Goal: Task Accomplishment & Management: Manage account settings

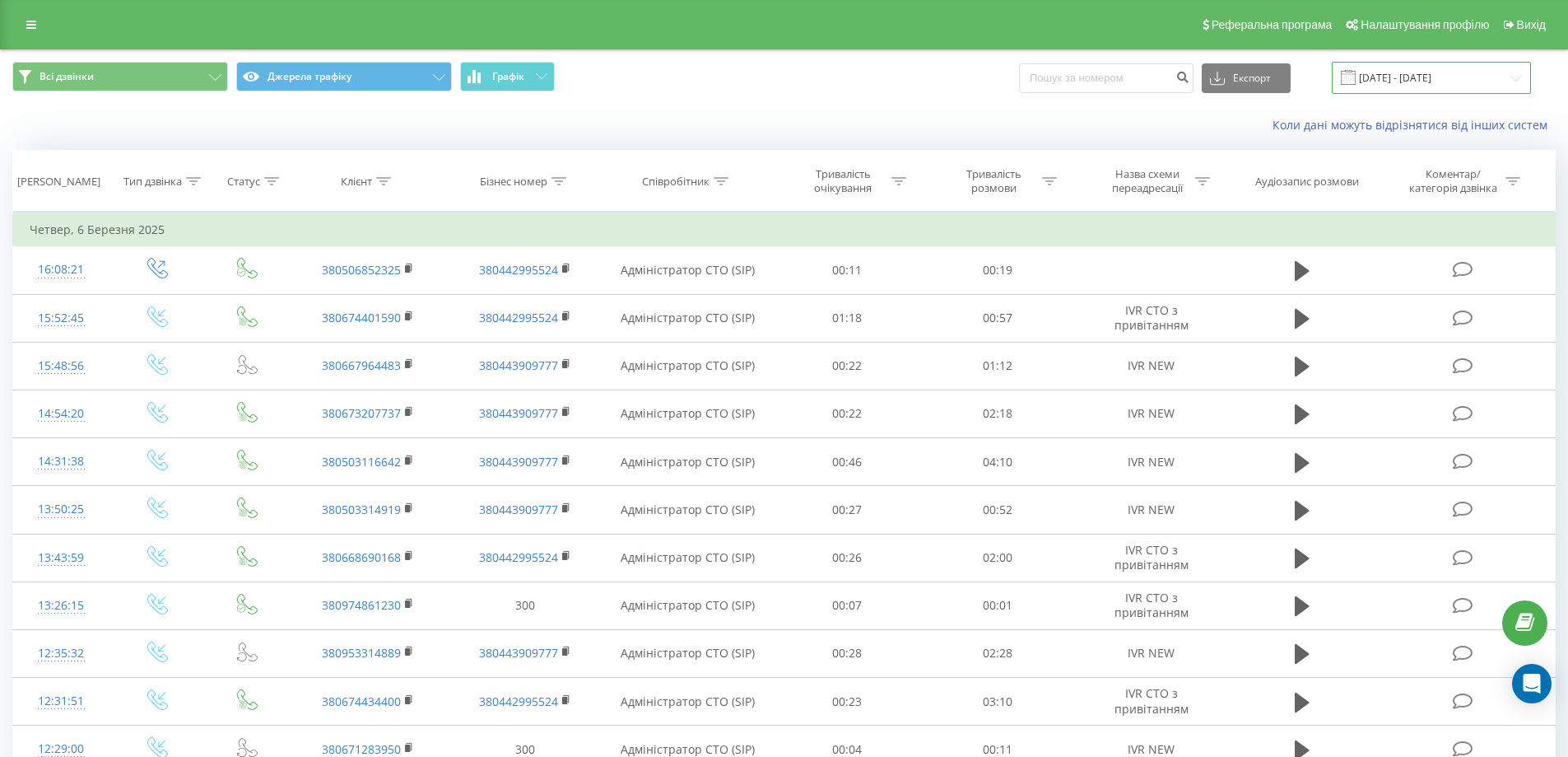
click at [1429, 75] on input "06.02.2025 - 06.03.2025" at bounding box center [1432, 77] width 200 height 32
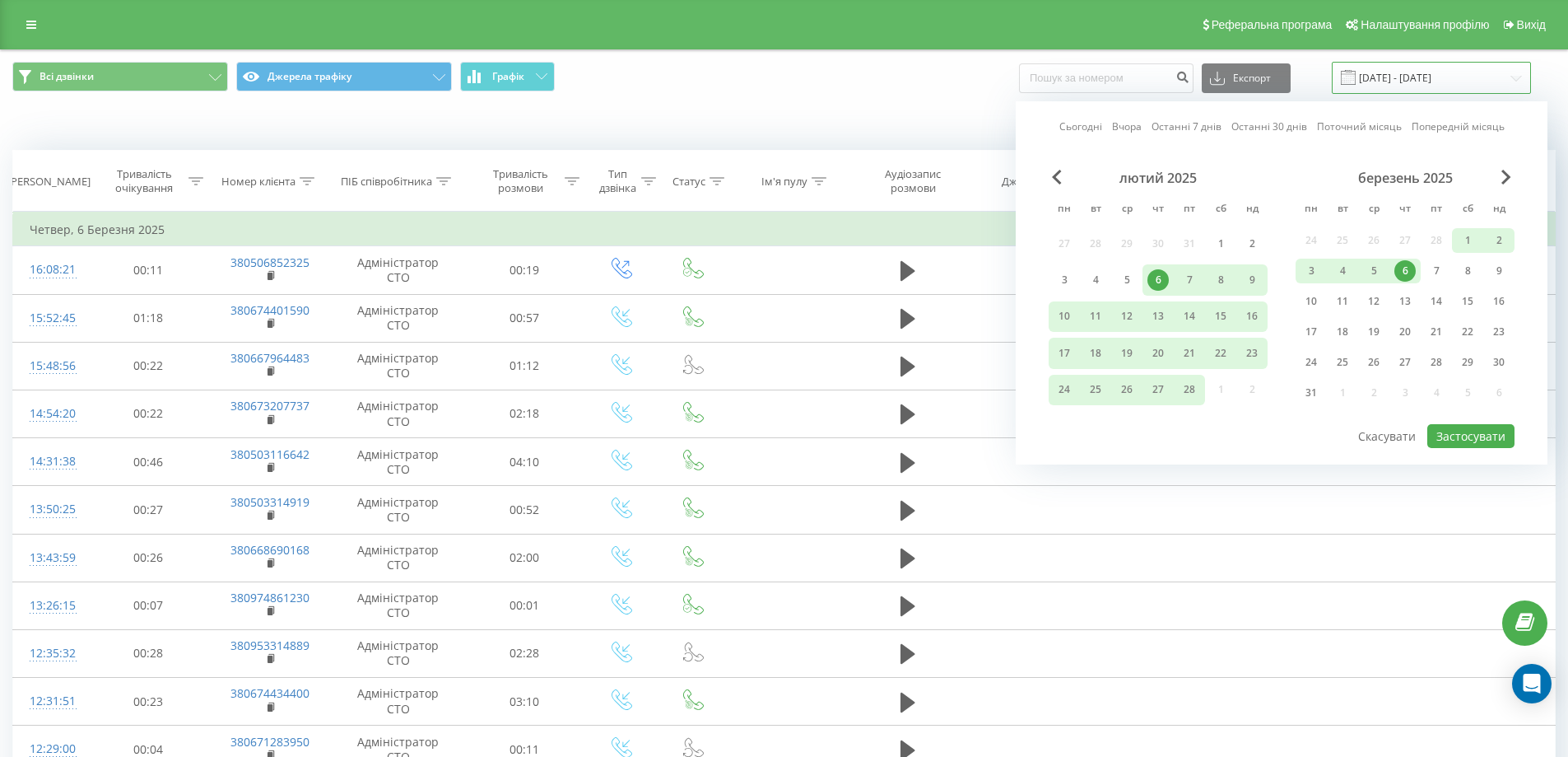
click at [1439, 82] on input "06.02.2025 - 06.03.2025" at bounding box center [1432, 77] width 200 height 32
click at [1506, 176] on span "Next Month" at bounding box center [1506, 177] width 10 height 15
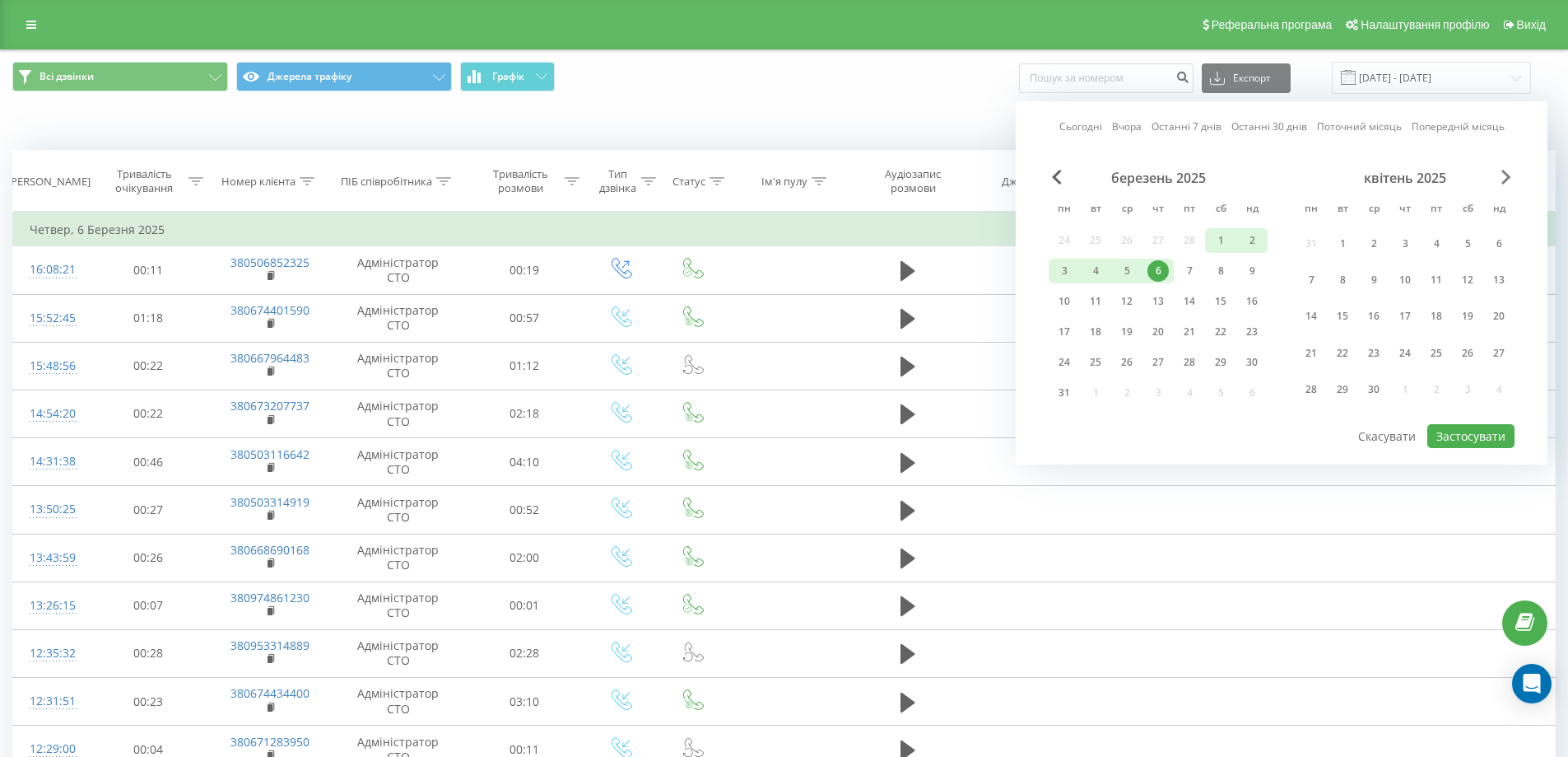
click at [1506, 176] on span "Next Month" at bounding box center [1506, 177] width 10 height 15
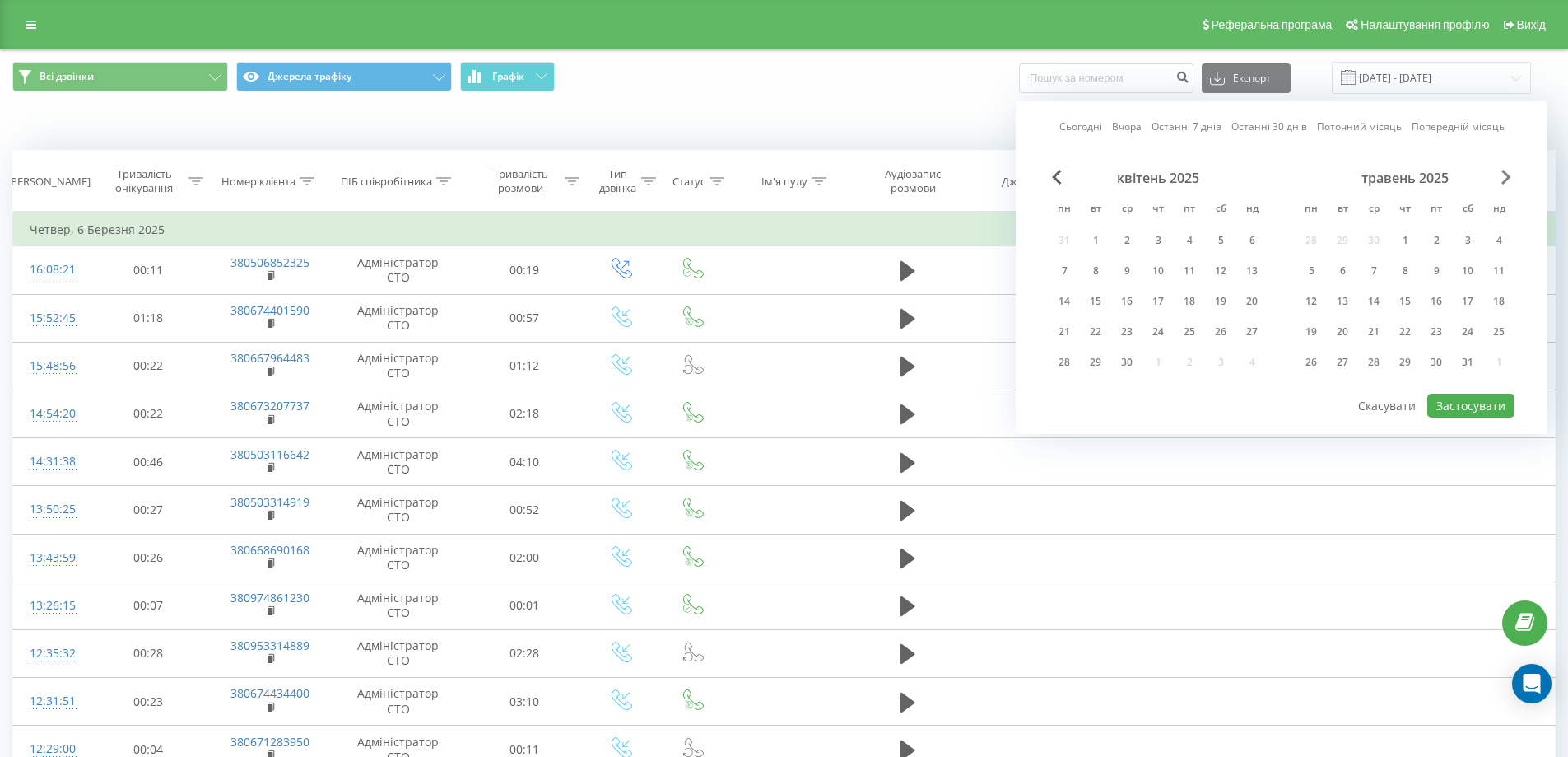
click at [1506, 176] on span "Next Month" at bounding box center [1506, 177] width 10 height 15
click at [1436, 304] on div "19" at bounding box center [1437, 301] width 22 height 22
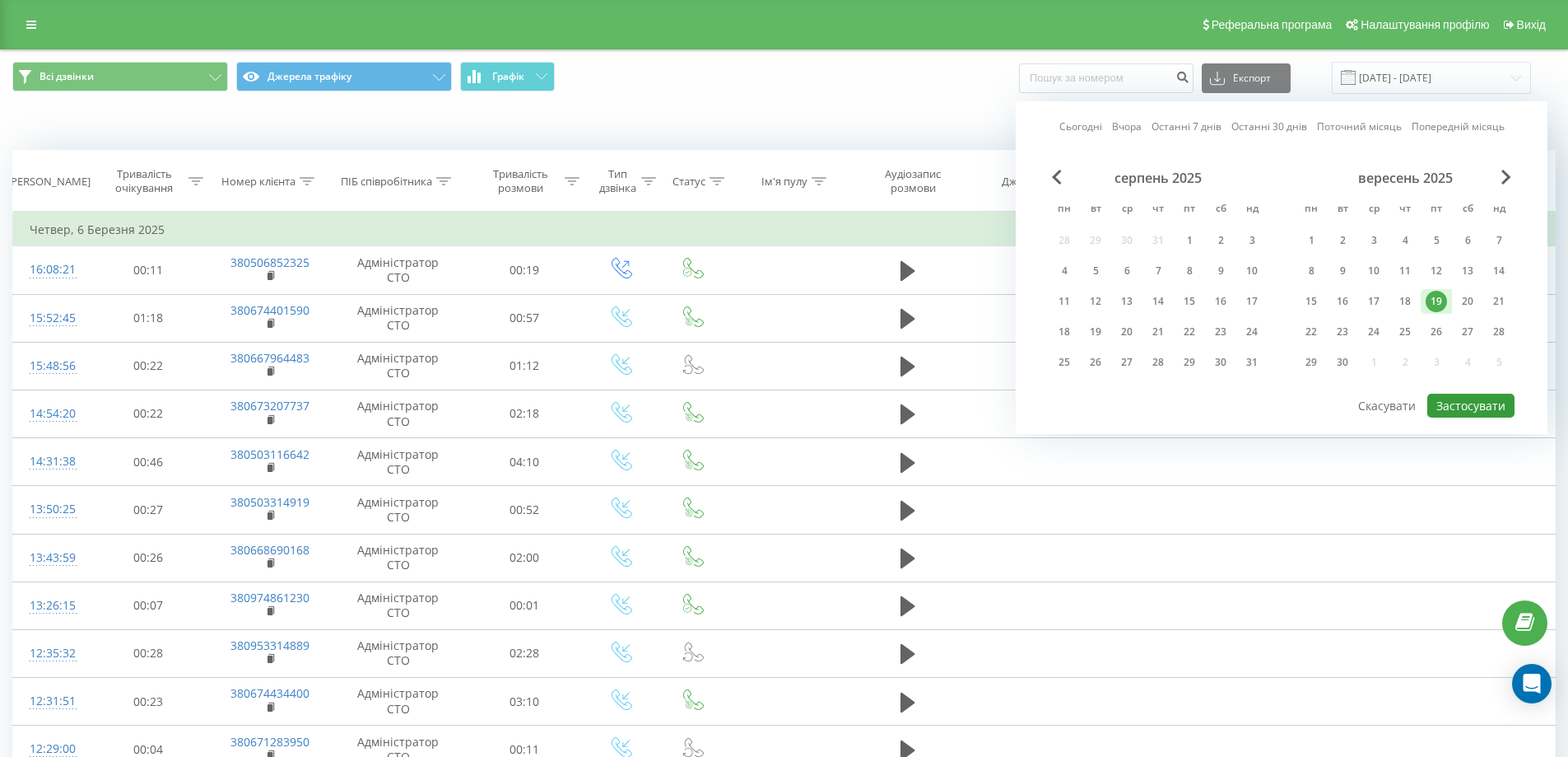
click at [1483, 400] on button "Застосувати" at bounding box center [1471, 405] width 87 height 24
type input "19.09.2025 - 19.09.2025"
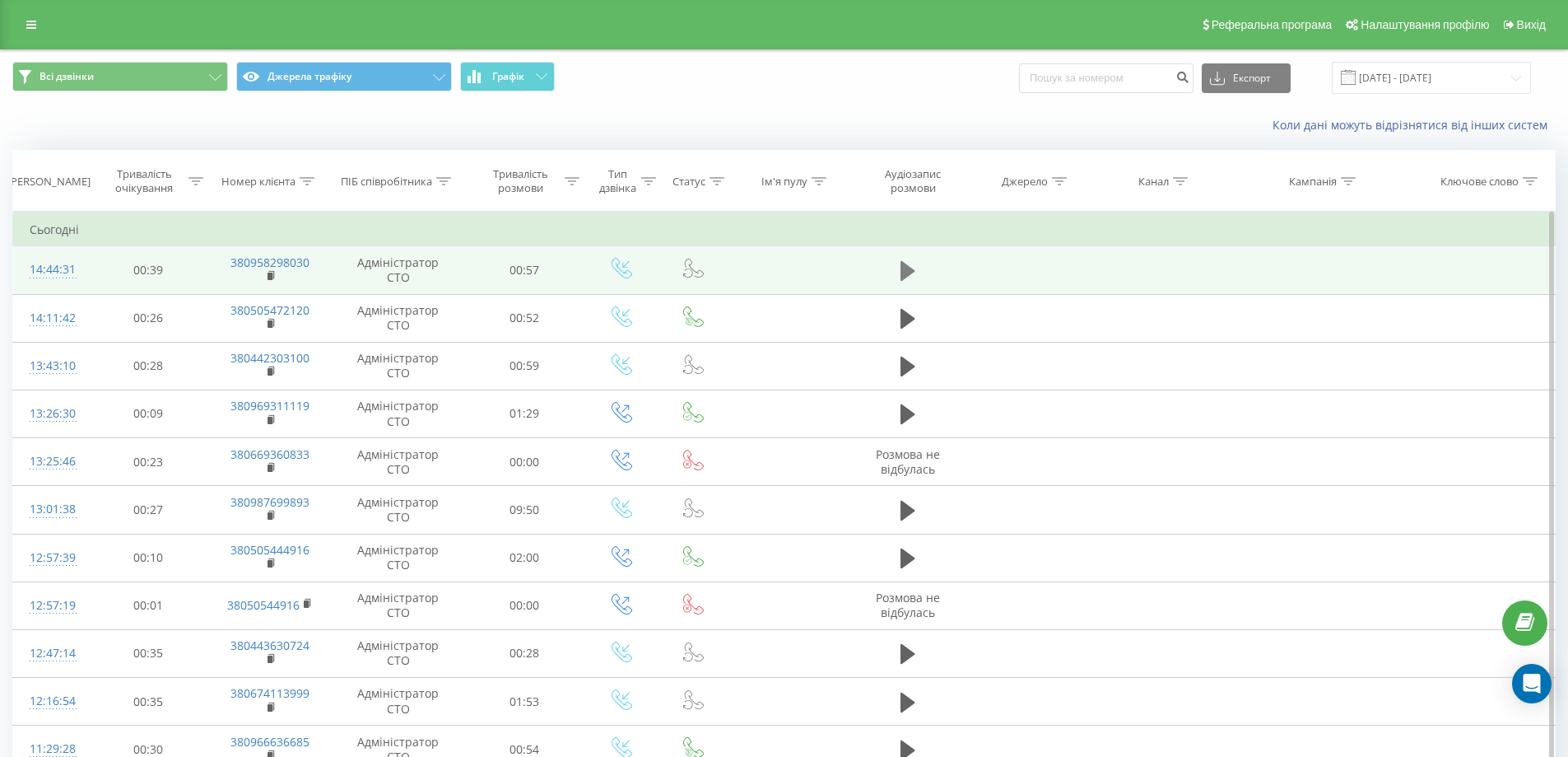
click at [914, 270] on icon at bounding box center [908, 271] width 15 height 23
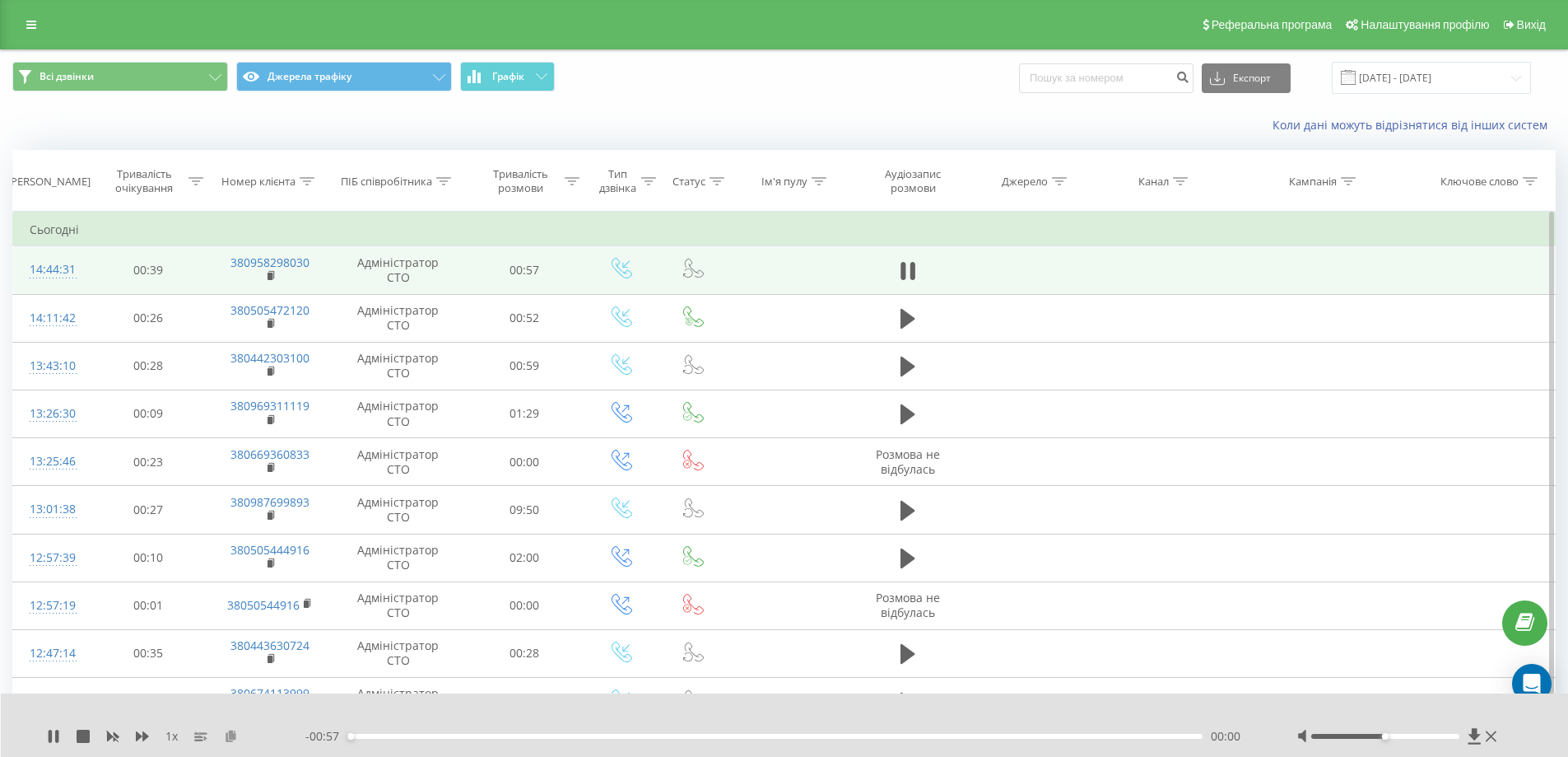
click at [231, 734] on icon at bounding box center [230, 735] width 14 height 12
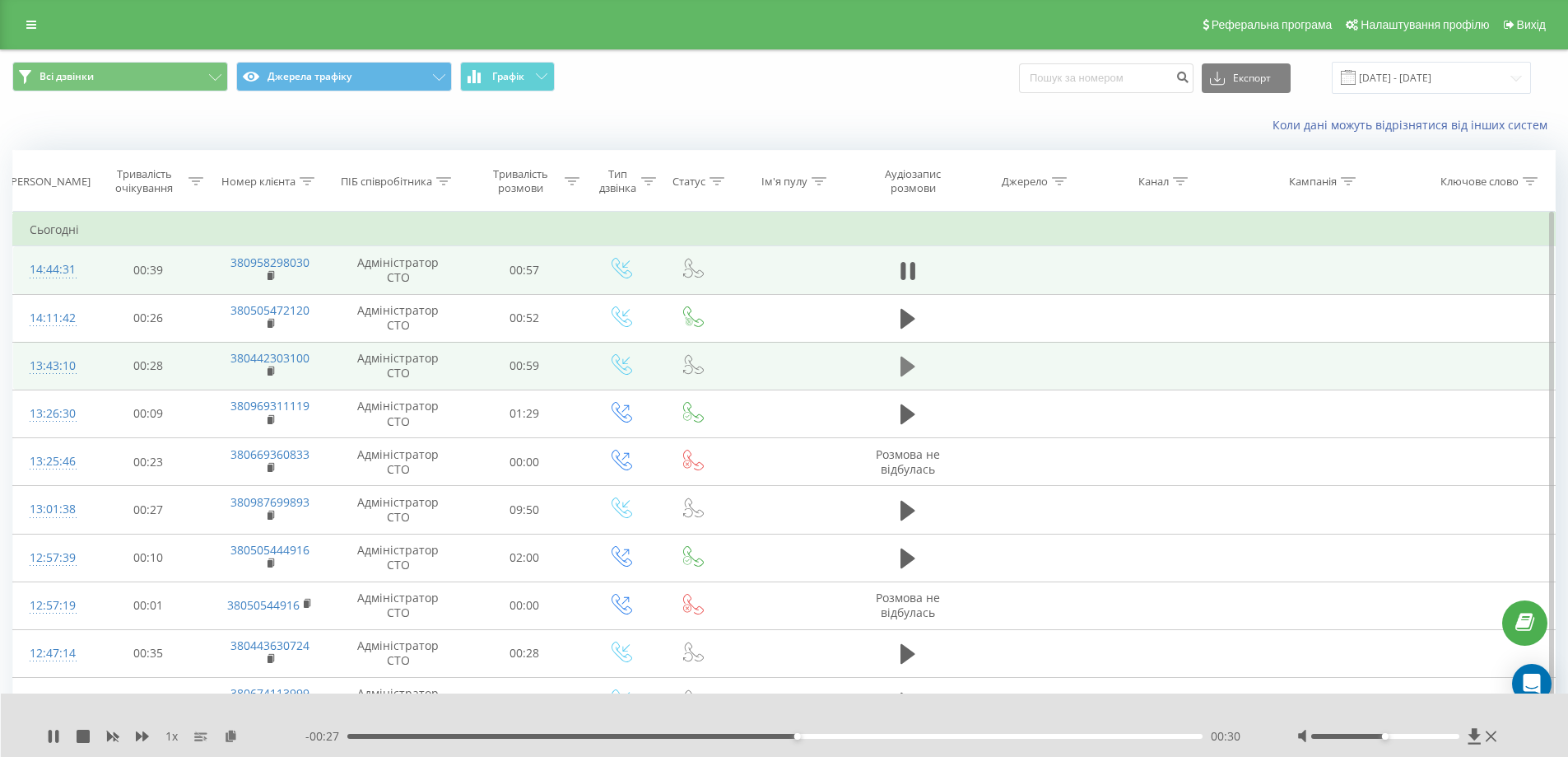
click at [904, 369] on icon at bounding box center [908, 367] width 15 height 20
click at [225, 737] on icon at bounding box center [230, 735] width 14 height 12
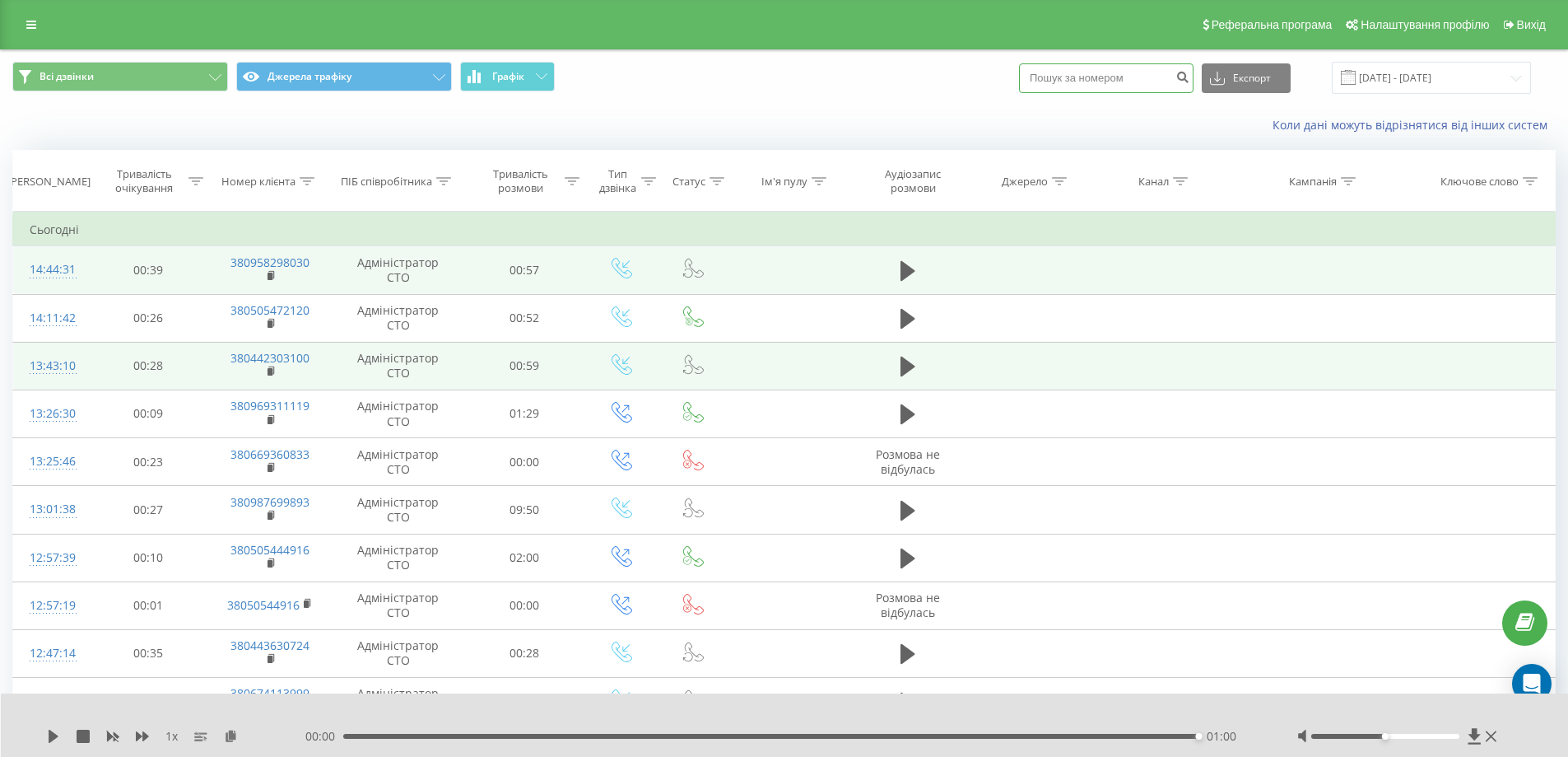
click at [1132, 78] on input at bounding box center [1107, 78] width 175 height 30
paste input "380969311119"
type input "380969311119"
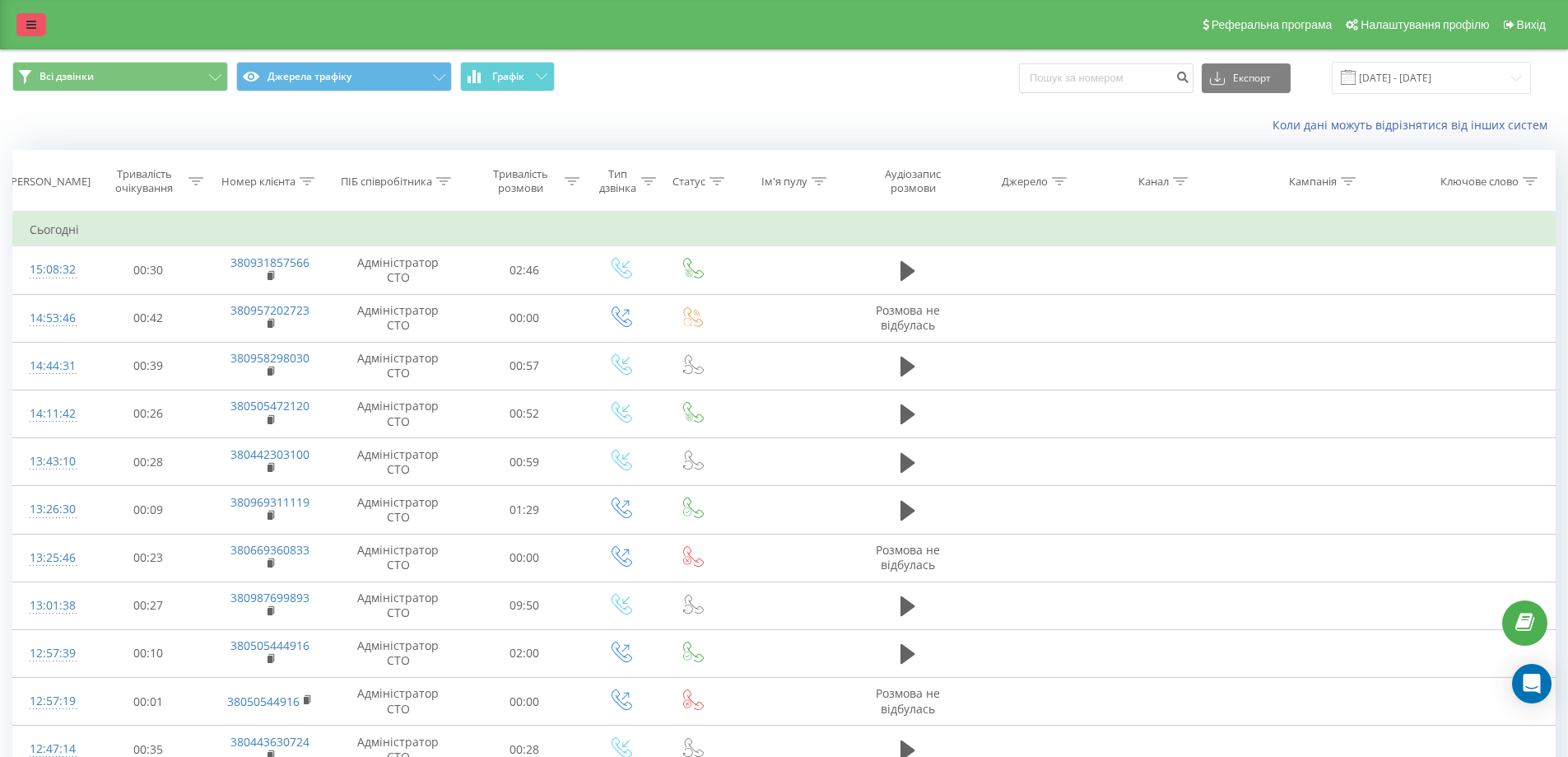
click at [31, 31] on link at bounding box center [32, 25] width 30 height 23
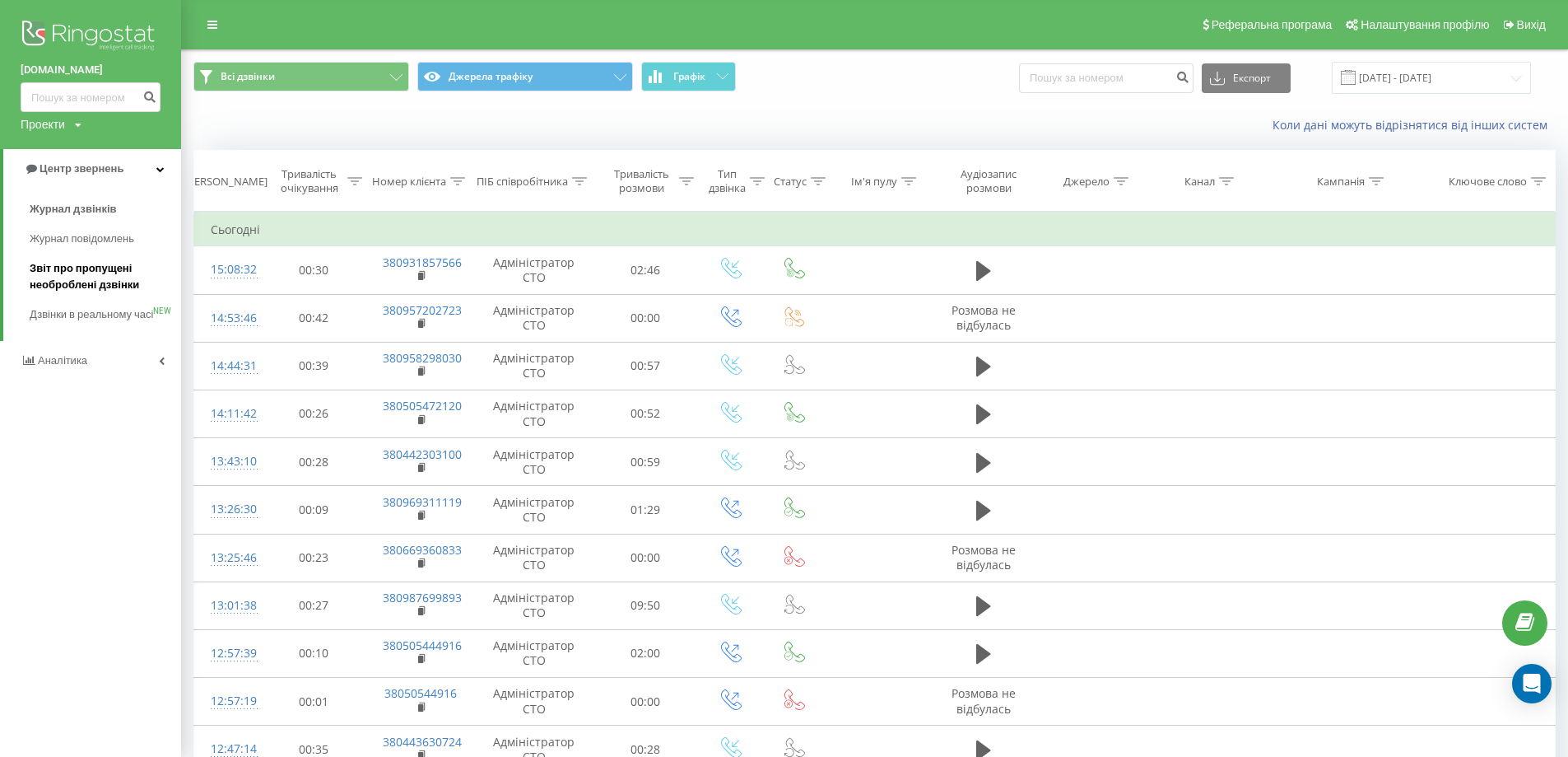
click at [91, 293] on span "Звіт про пропущені необроблені дзвінки" at bounding box center [101, 277] width 143 height 33
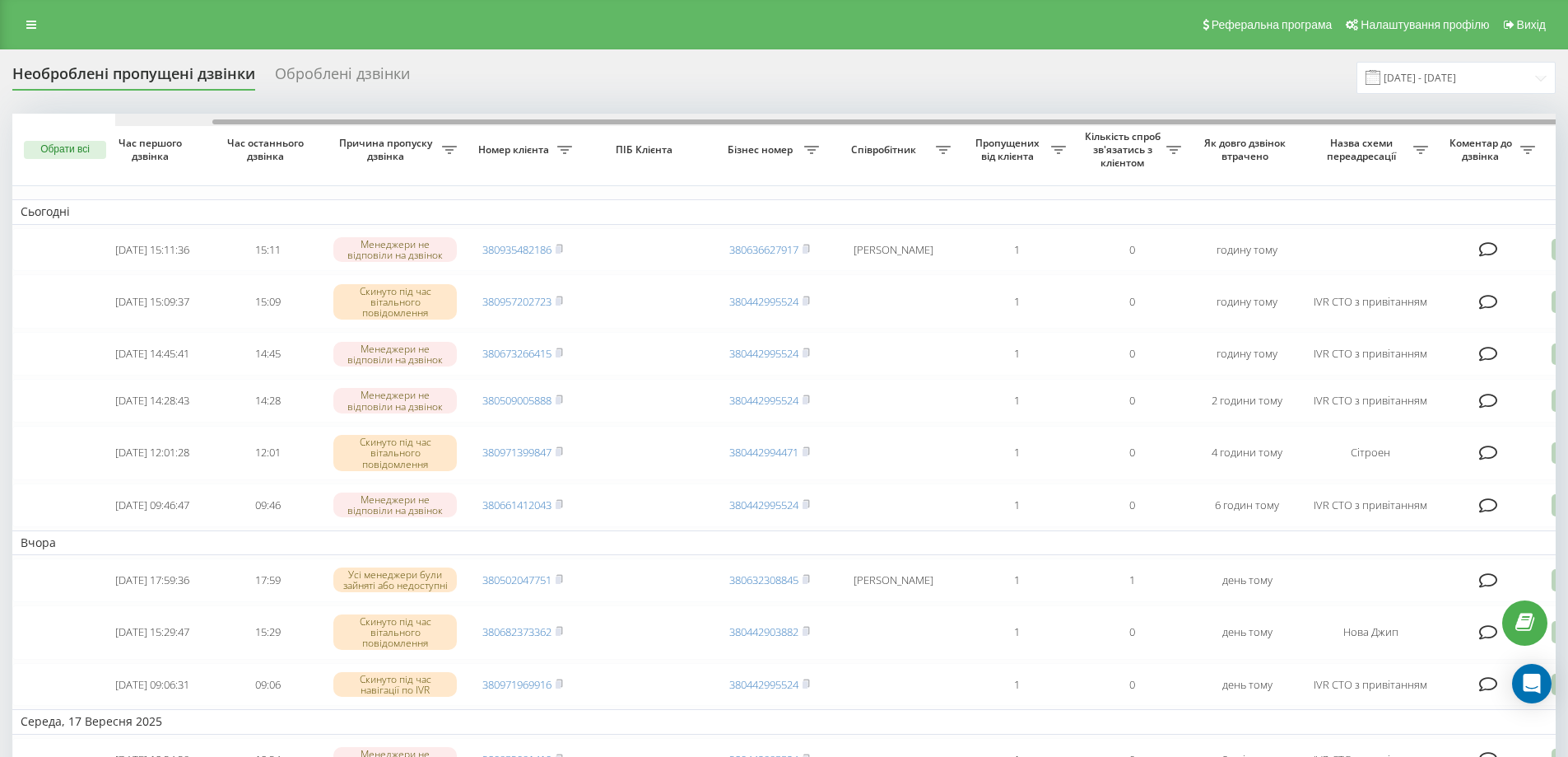
scroll to position [0, 103]
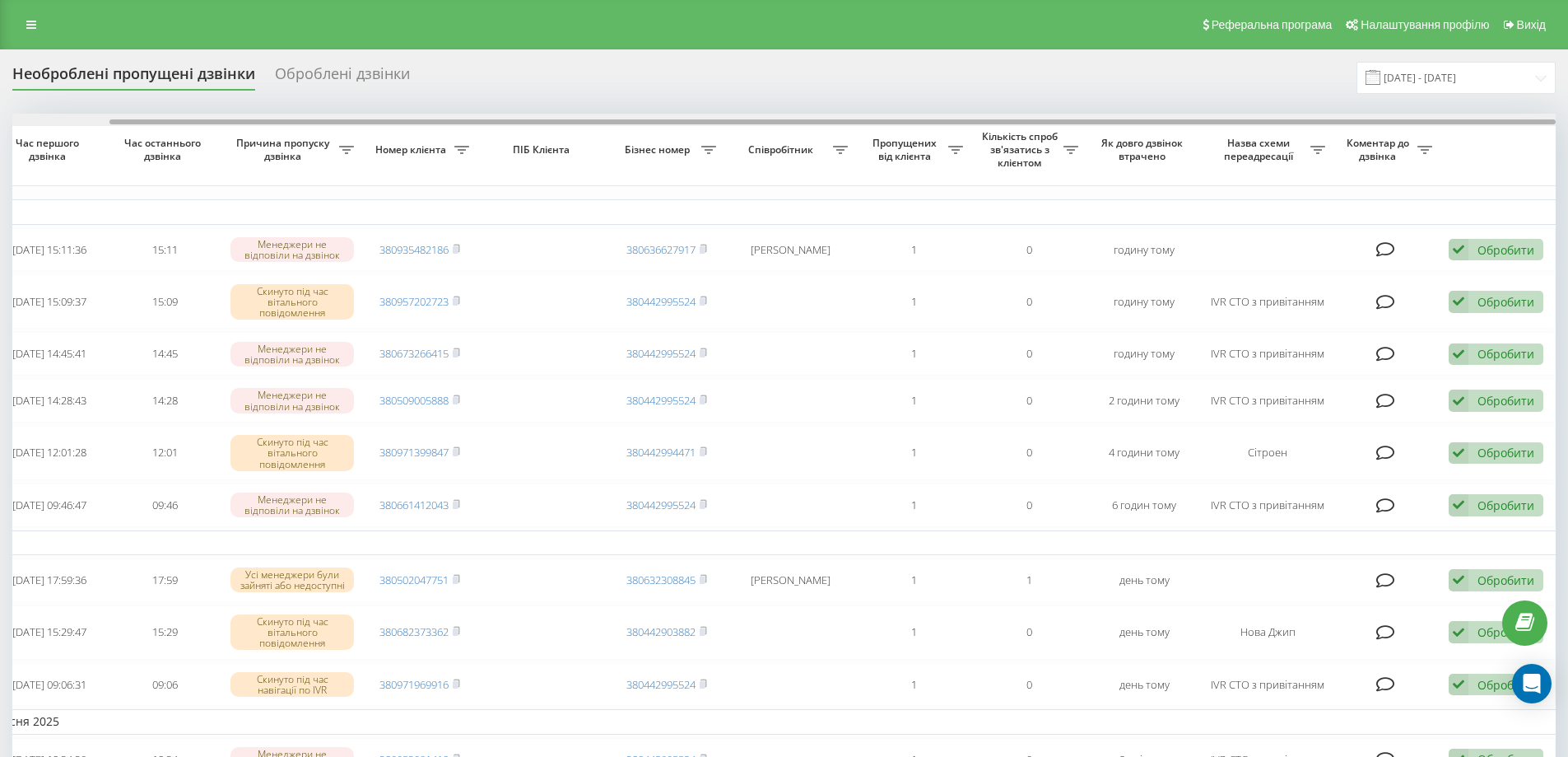
drag, startPoint x: 529, startPoint y: 126, endPoint x: 636, endPoint y: 120, distance: 107.2
click at [636, 120] on div at bounding box center [784, 120] width 1543 height 12
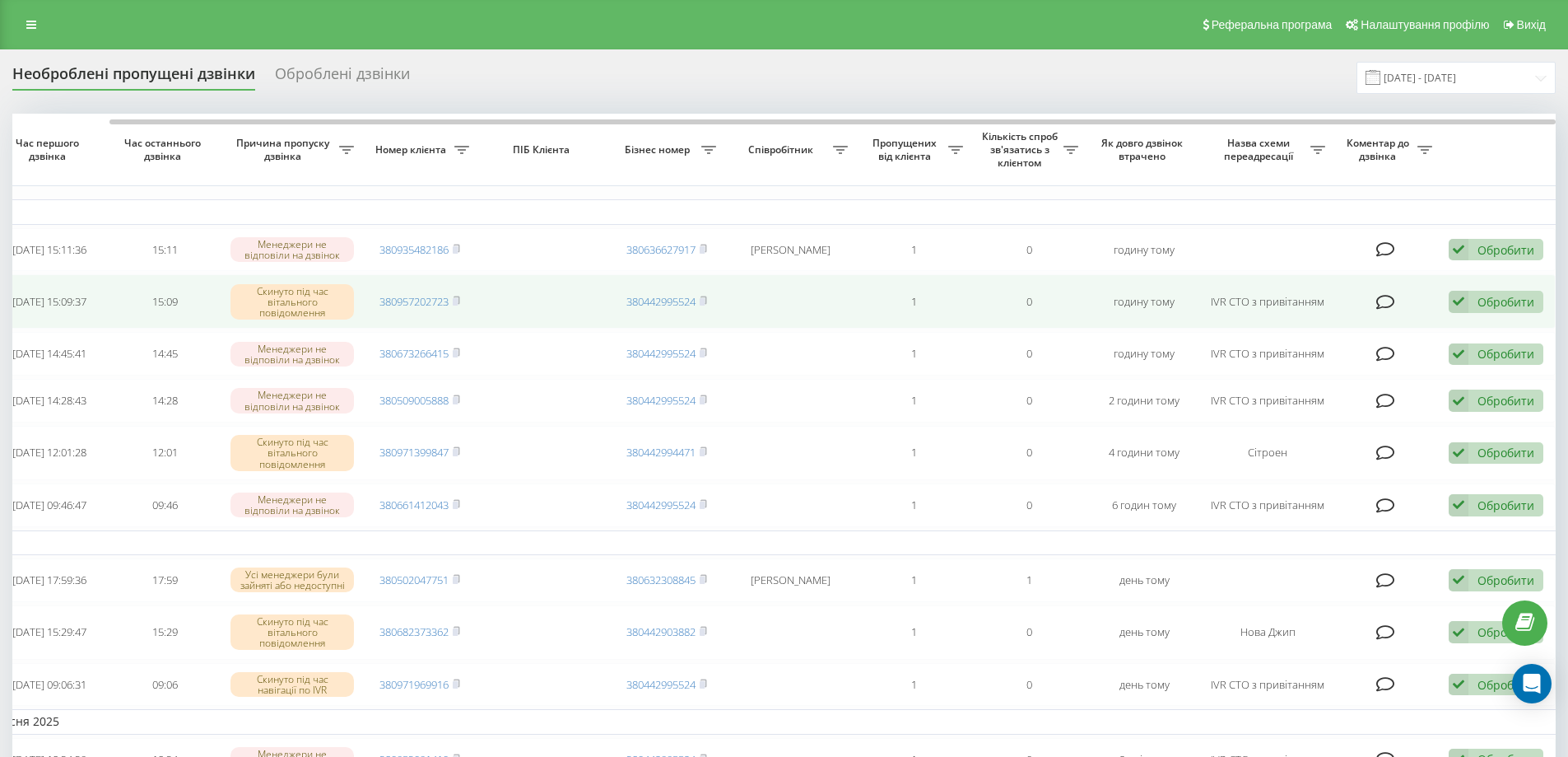
click at [1468, 304] on icon at bounding box center [1458, 301] width 20 height 22
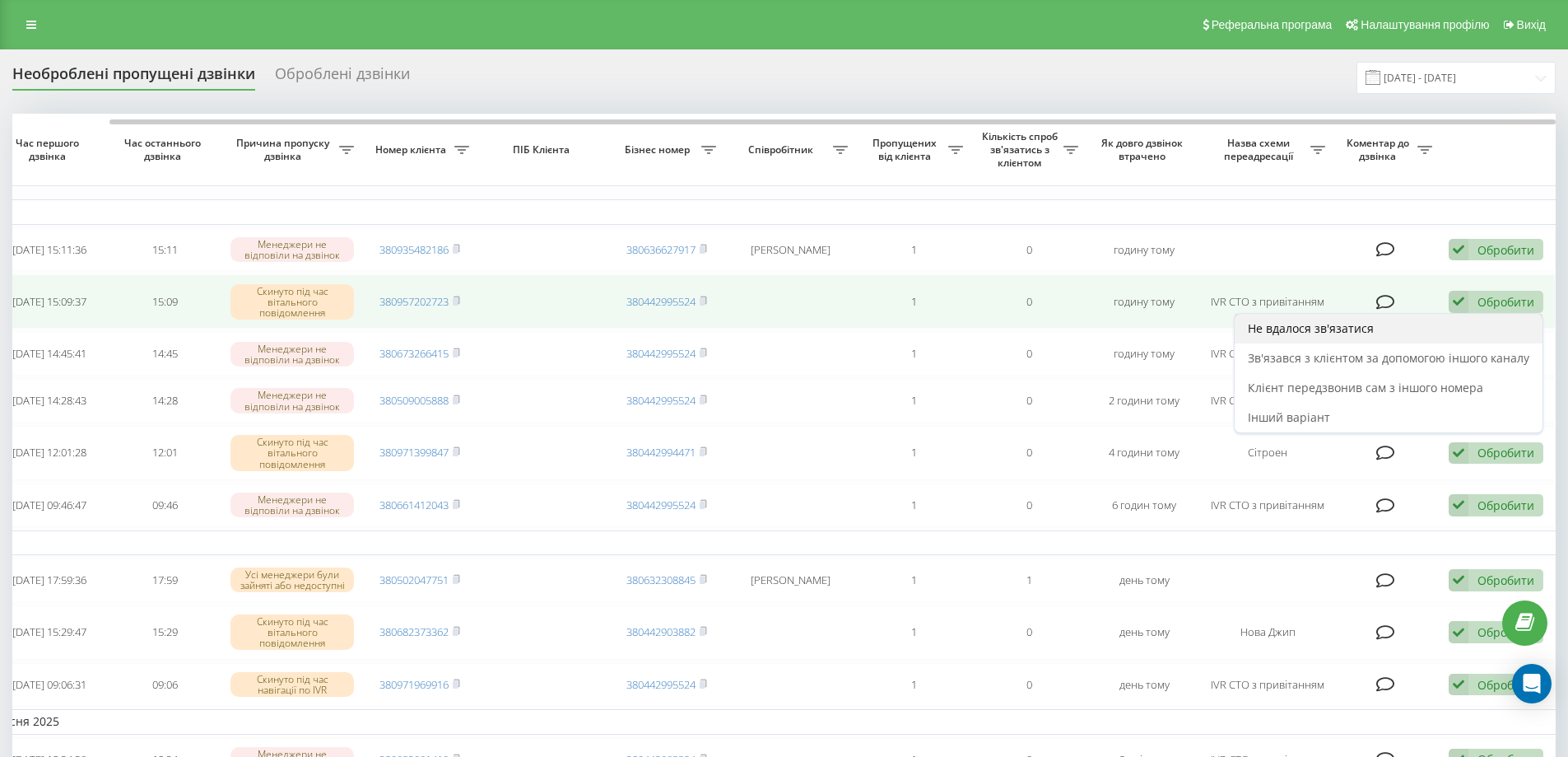
click at [1339, 334] on span "Не вдалося зв'язатися" at bounding box center [1310, 328] width 126 height 16
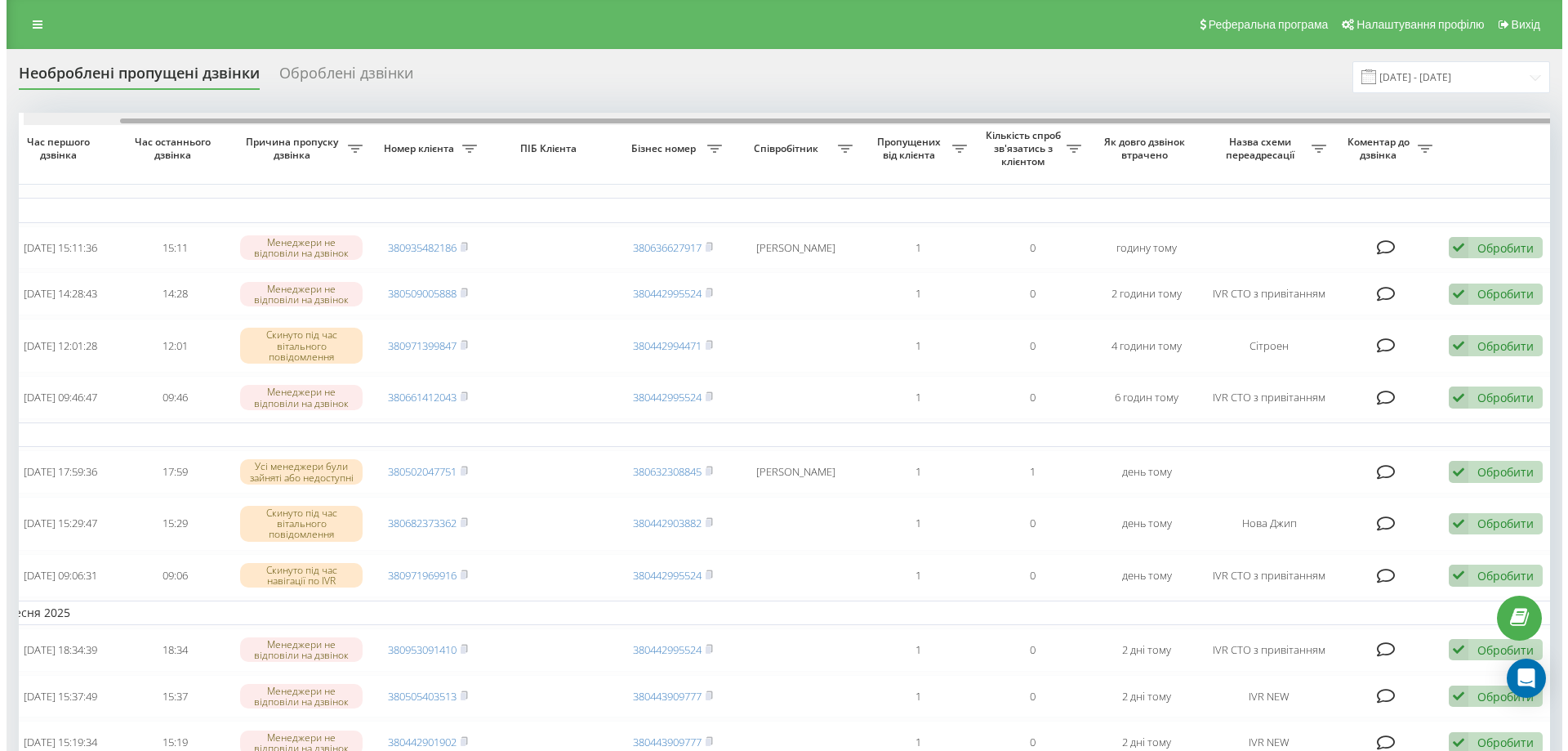
scroll to position [0, 102]
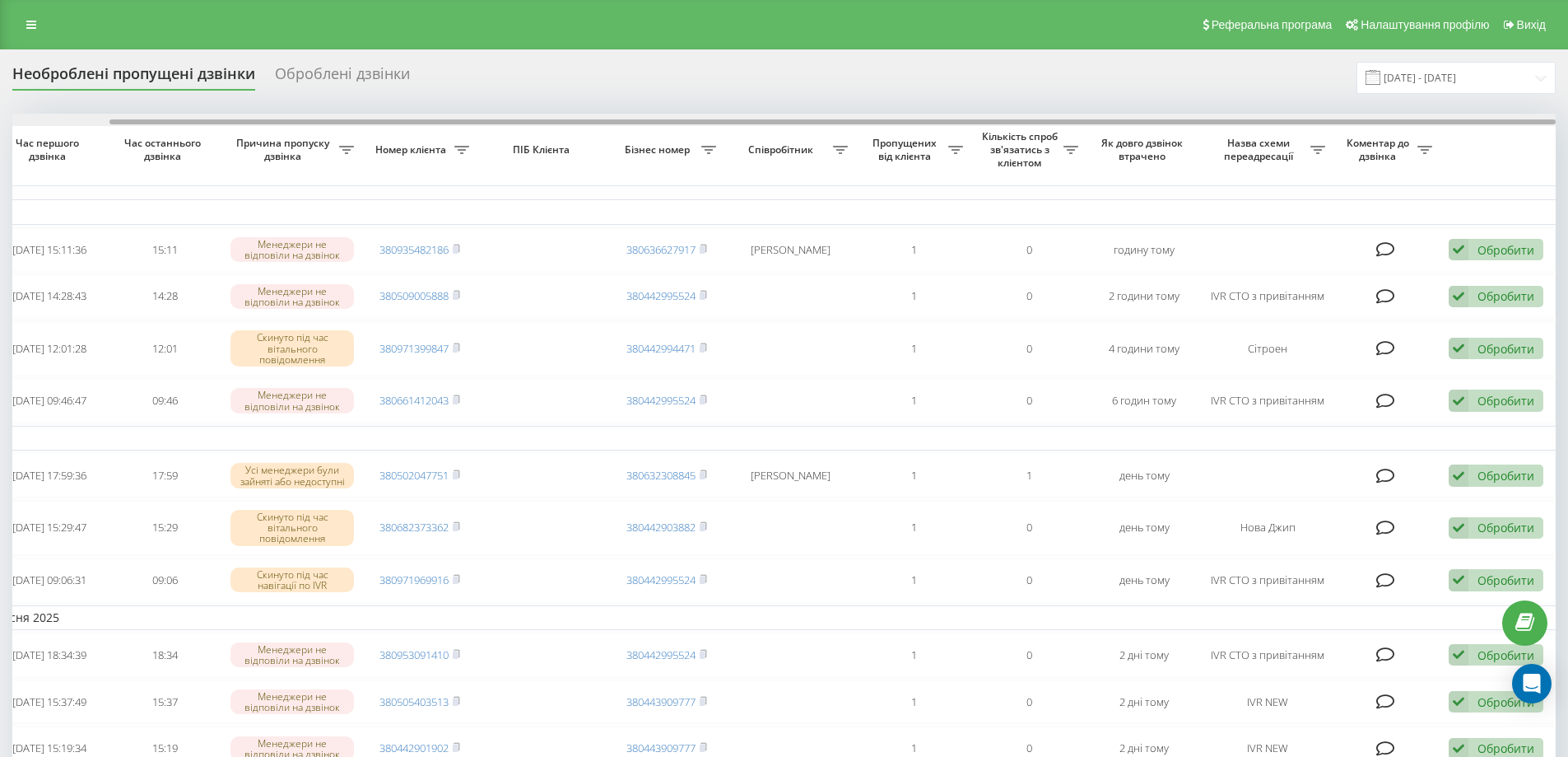
drag, startPoint x: 1004, startPoint y: 123, endPoint x: 1157, endPoint y: 120, distance: 153.0
click at [1157, 120] on div at bounding box center [832, 122] width 1446 height 5
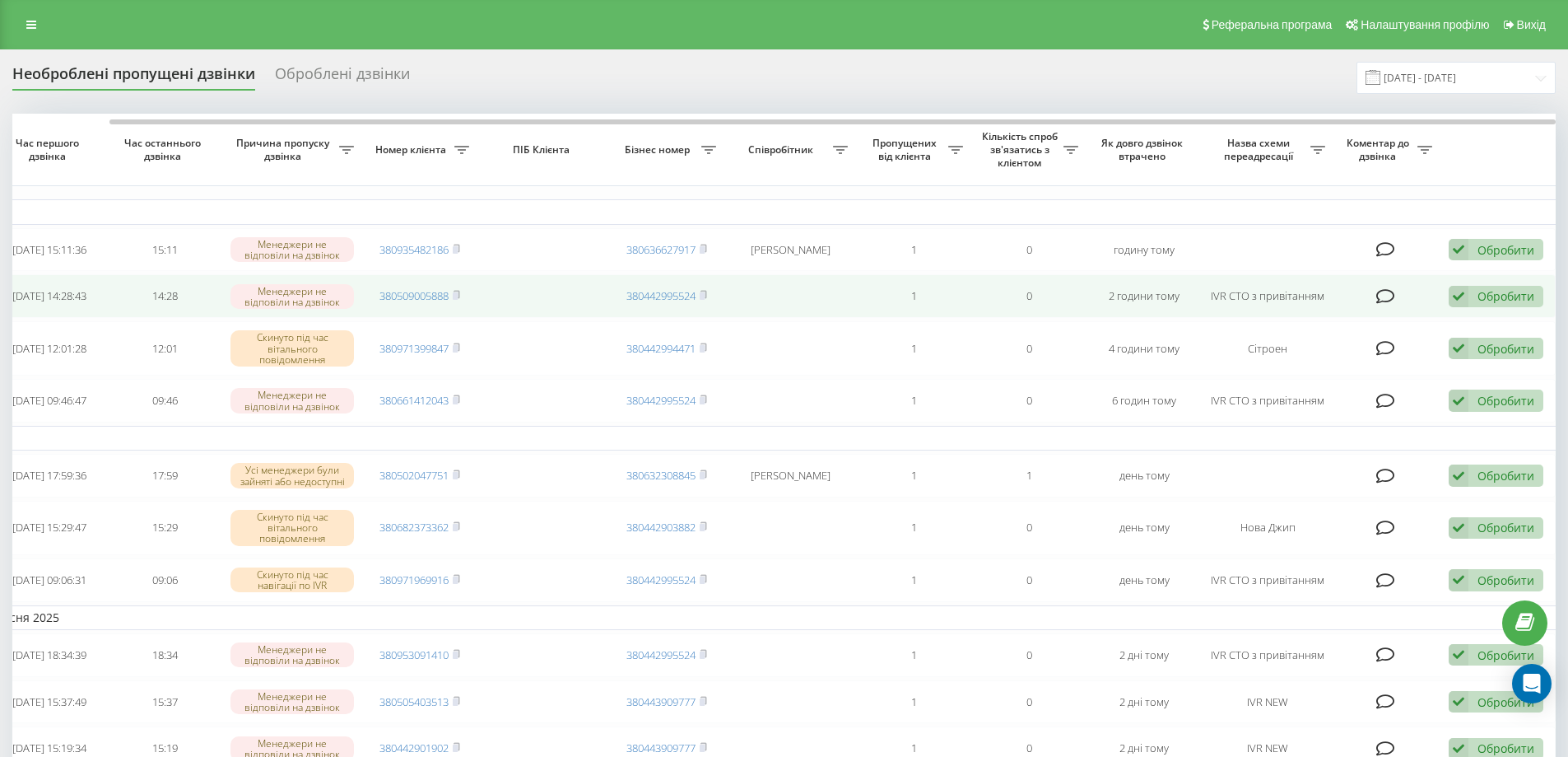
click at [1467, 297] on icon at bounding box center [1458, 297] width 20 height 22
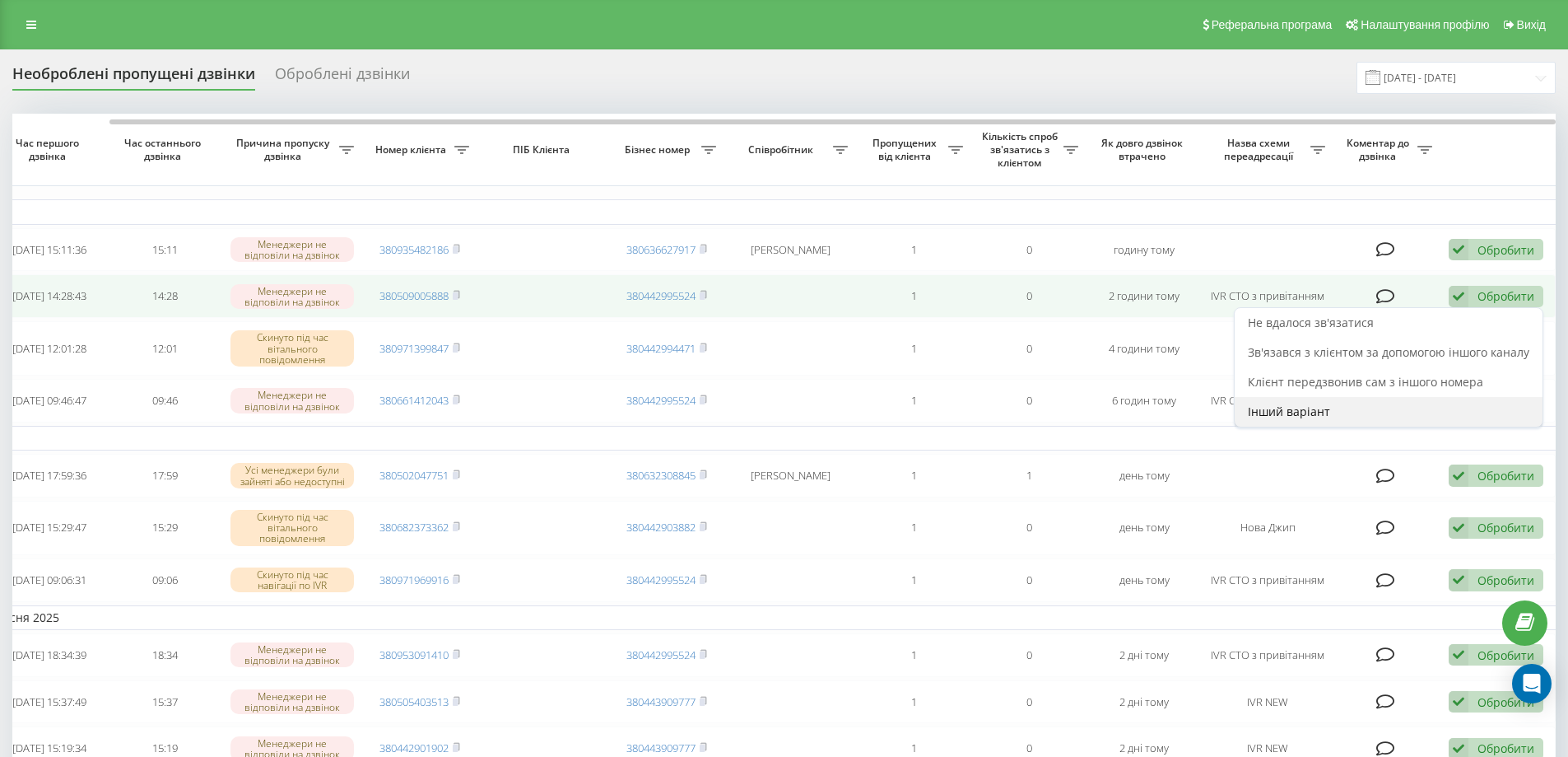
click at [1305, 417] on span "Інший варіант" at bounding box center [1289, 411] width 82 height 16
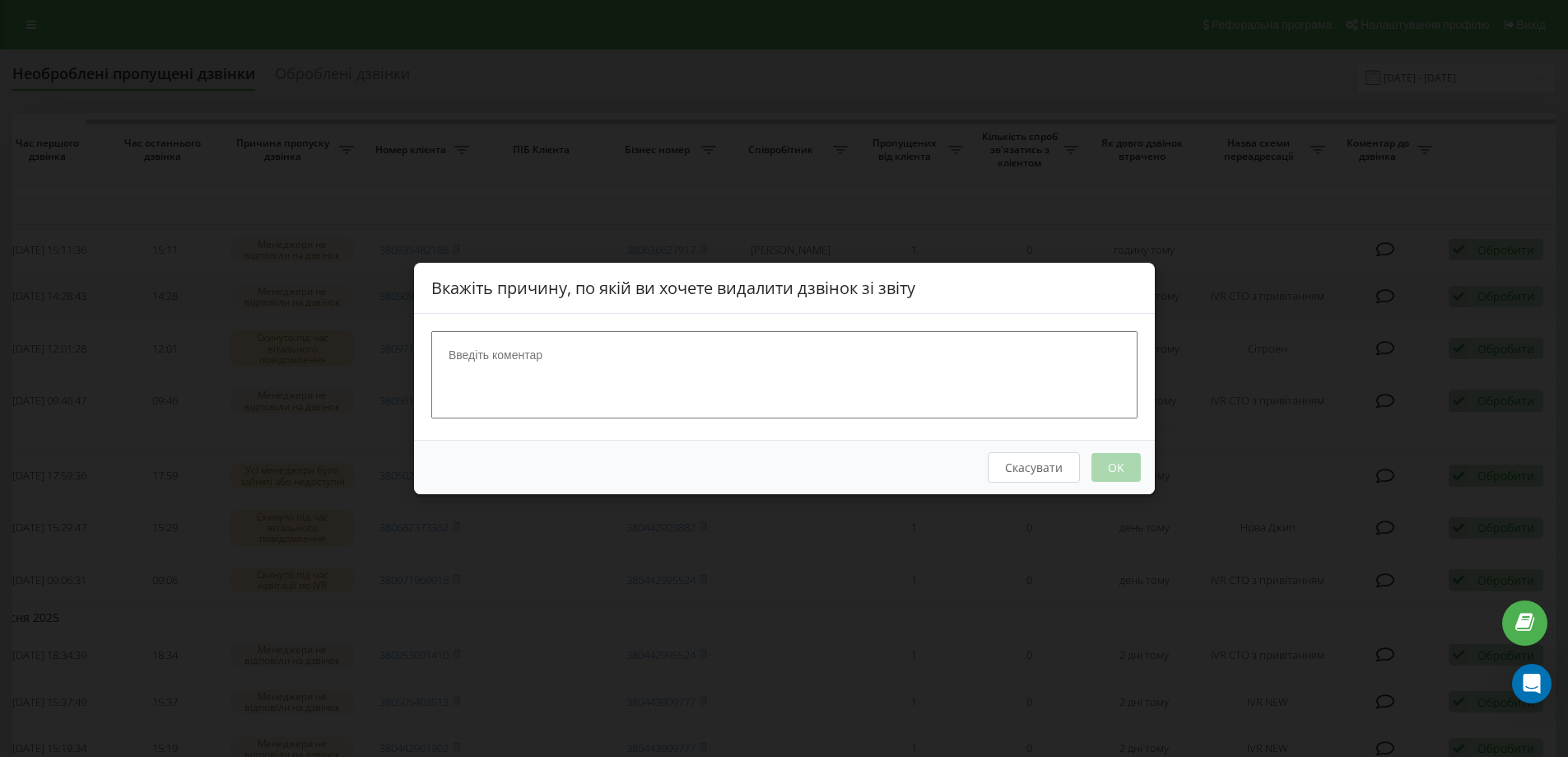
scroll to position [0, 91]
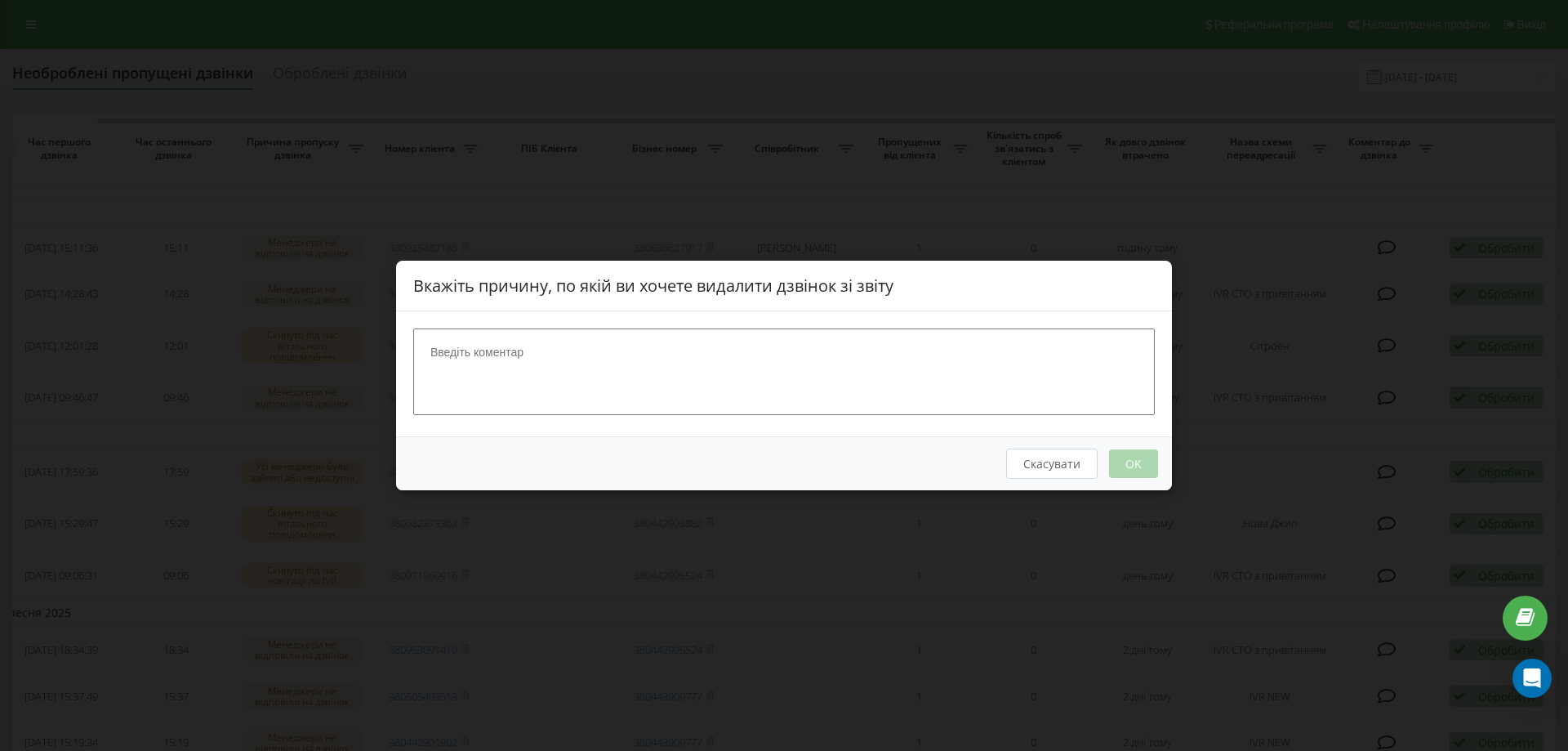
click at [646, 360] on textarea at bounding box center [784, 371] width 742 height 87
click at [446, 351] on textarea "Зв"язалася" at bounding box center [784, 371] width 742 height 87
click at [444, 351] on textarea "Зв"язалася" at bounding box center [784, 371] width 742 height 87
click at [449, 351] on textarea "Зв"язалася" at bounding box center [784, 371] width 742 height 87
type textarea "Зв"язалася"
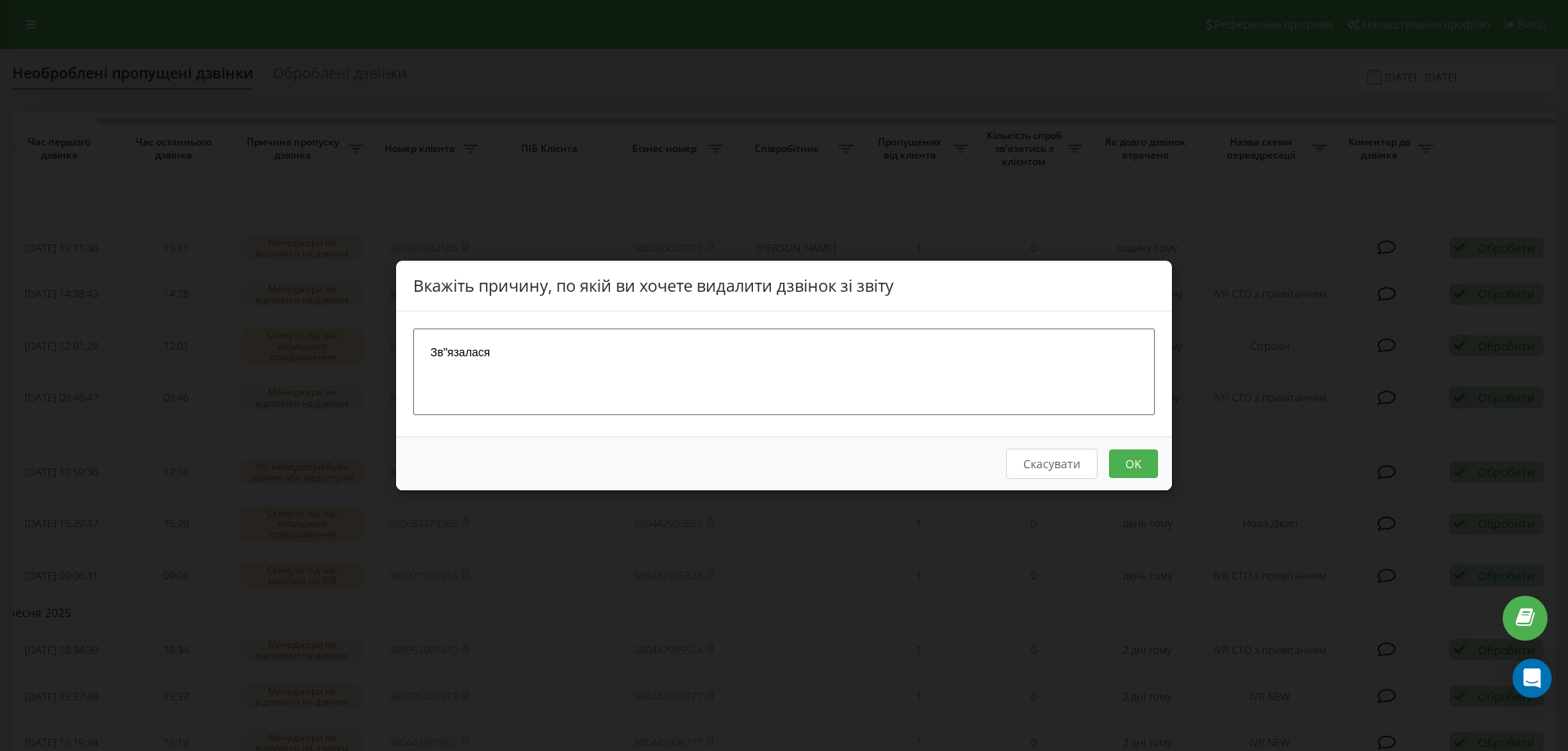
click at [1126, 466] on button "OK" at bounding box center [1132, 464] width 49 height 29
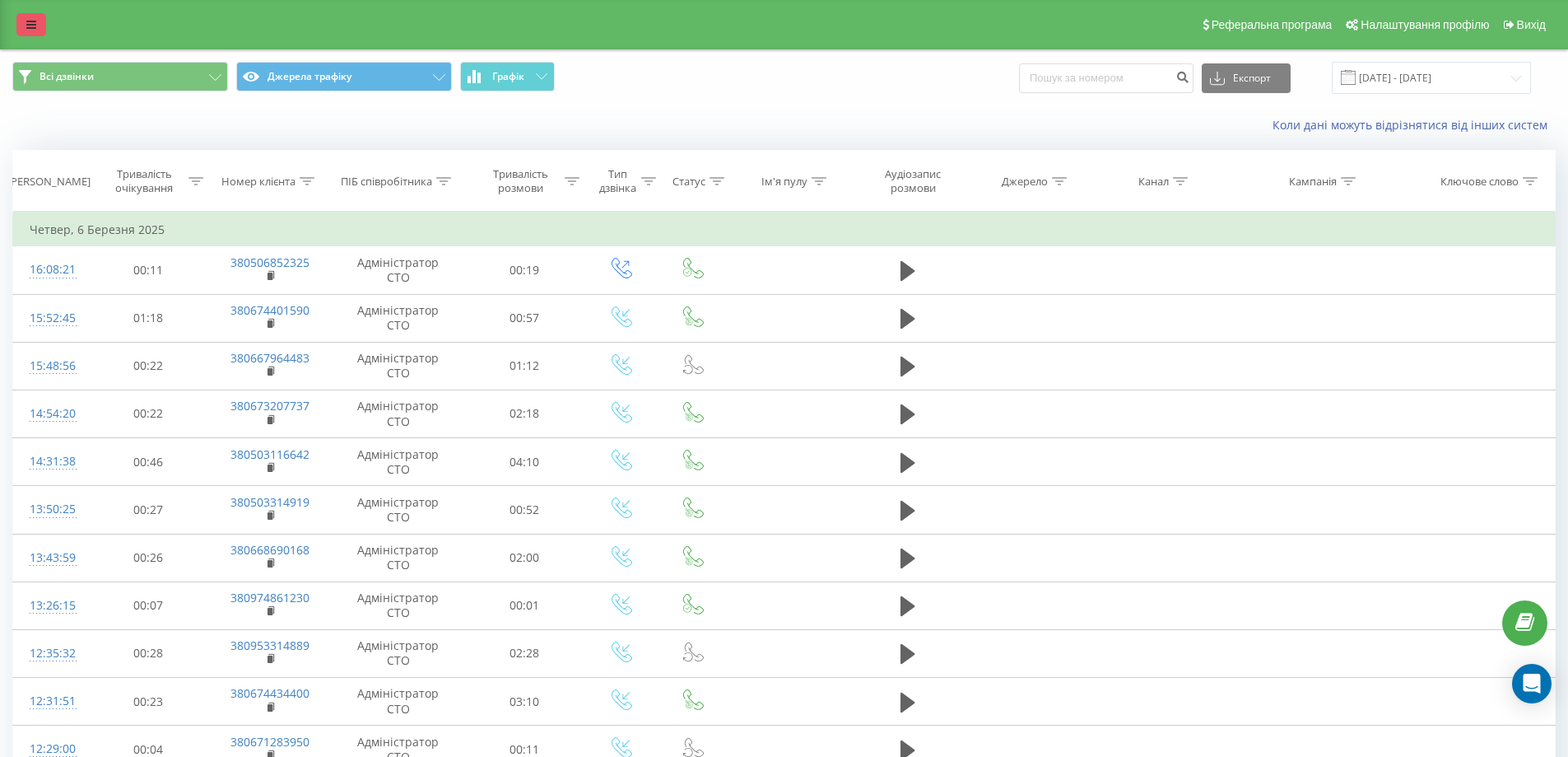
click at [42, 29] on link at bounding box center [32, 25] width 30 height 23
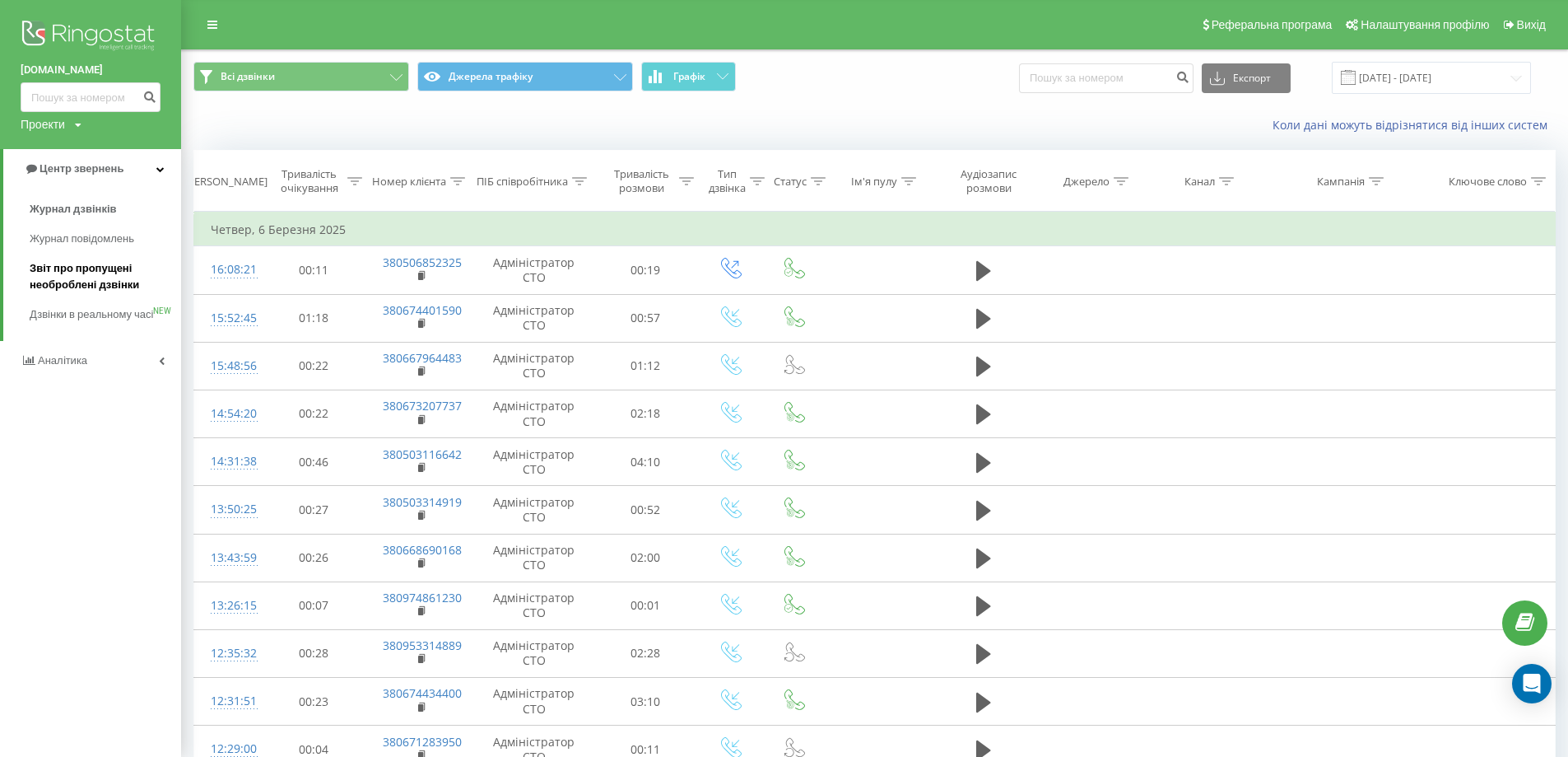
click at [102, 274] on span "Звіт про пропущені необроблені дзвінки" at bounding box center [101, 277] width 143 height 33
